Goal: Information Seeking & Learning: Learn about a topic

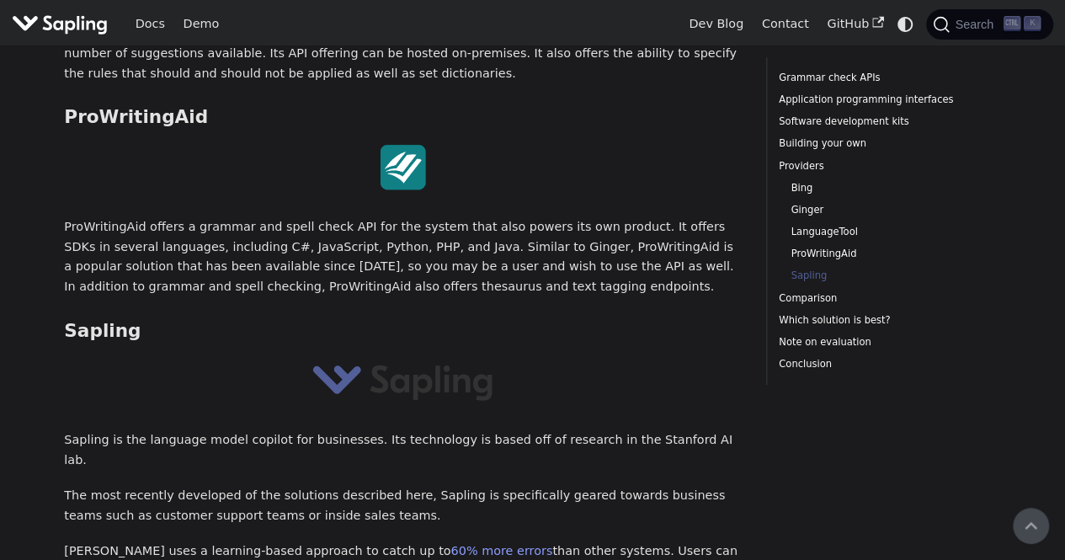
scroll to position [3453, 0]
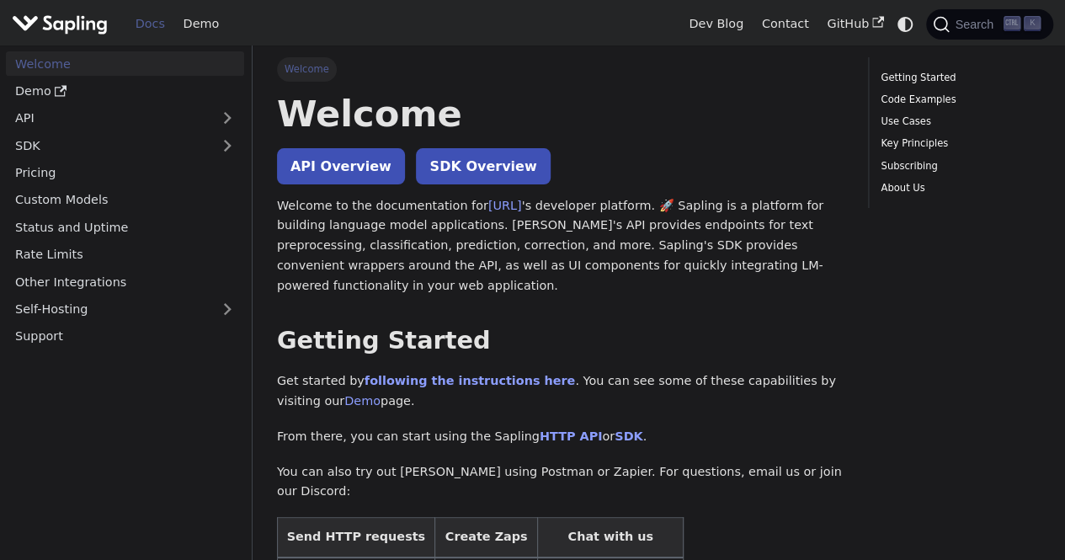
click at [76, 13] on img "Main" at bounding box center [60, 24] width 96 height 24
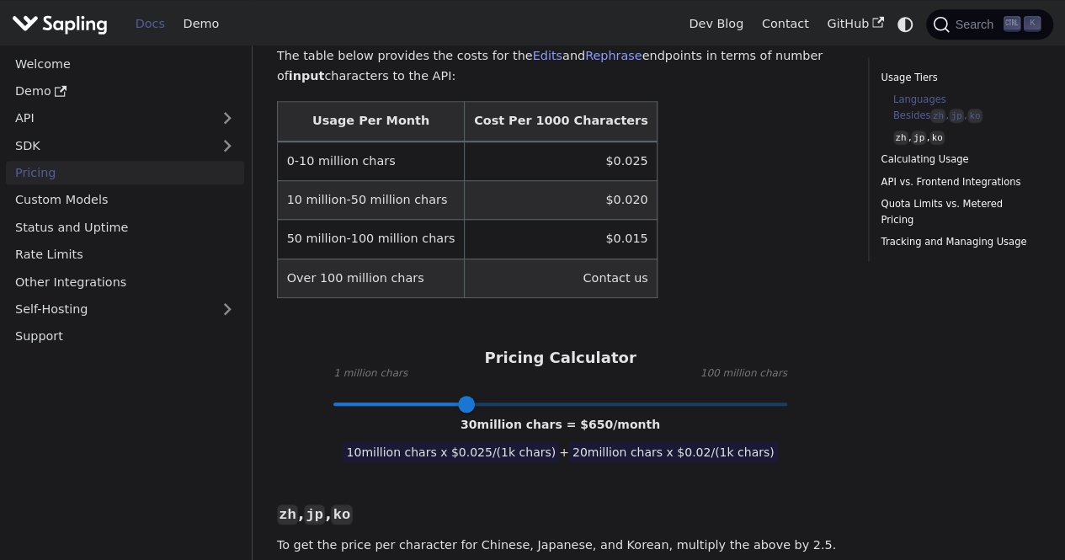
scroll to position [590, 0]
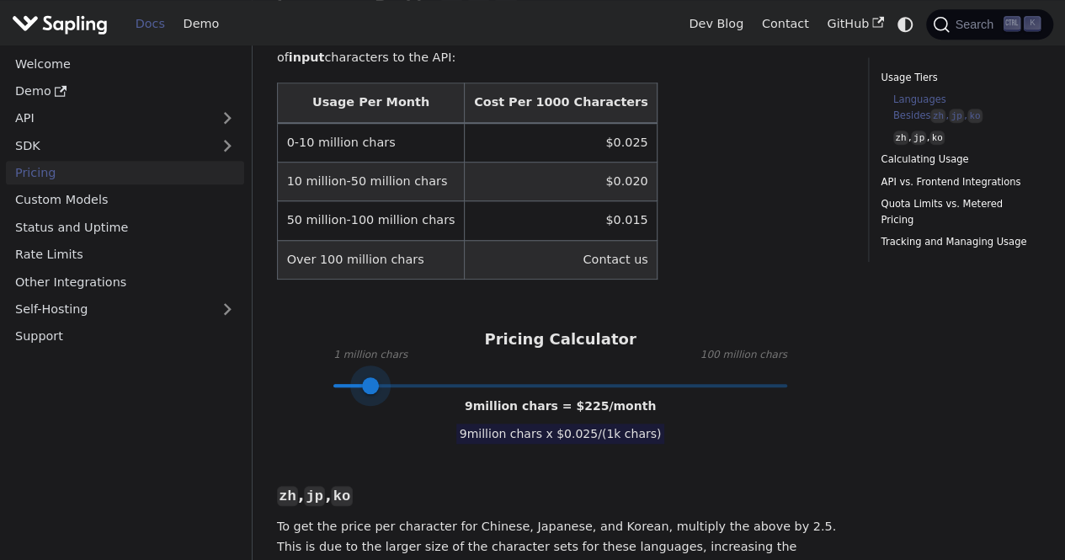
drag, startPoint x: 468, startPoint y: 363, endPoint x: 372, endPoint y: 359, distance: 96.1
click at [372, 377] on span at bounding box center [370, 385] width 17 height 17
type input "3"
drag, startPoint x: 362, startPoint y: 360, endPoint x: 342, endPoint y: 362, distance: 20.4
click at [342, 377] on span at bounding box center [342, 385] width 17 height 17
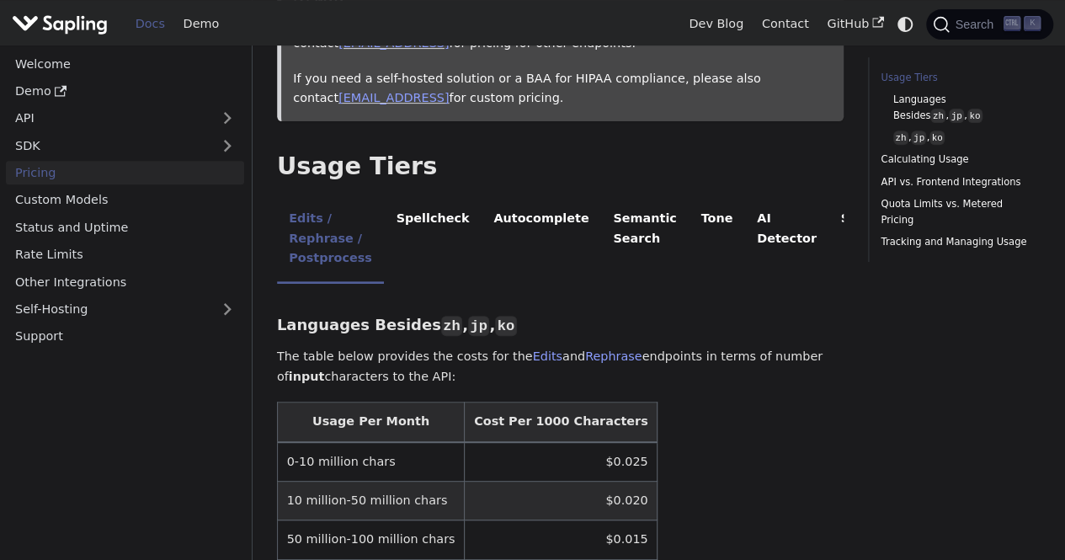
scroll to position [168, 0]
